Goal: Navigation & Orientation: Go to known website

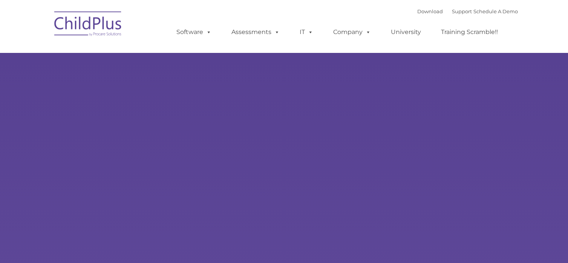
type input ""
select select "MEDIUM"
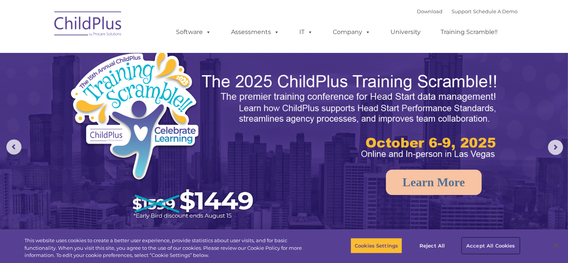
click at [481, 244] on button "Accept All Cookies" at bounding box center [490, 245] width 57 height 16
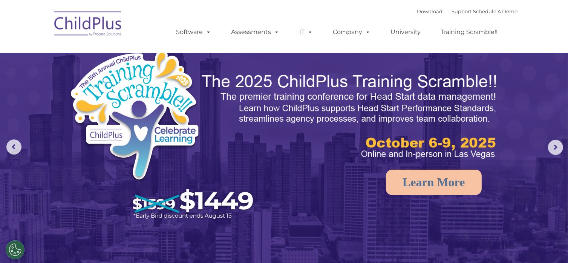
click at [86, 29] on img at bounding box center [88, 25] width 75 height 38
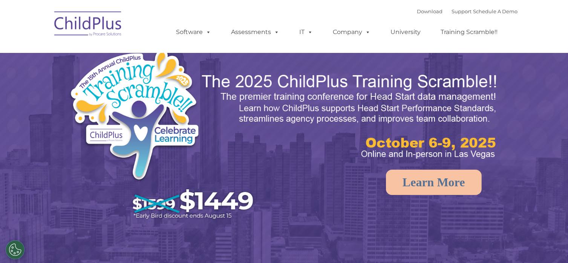
select select "MEDIUM"
